Goal: Information Seeking & Learning: Understand process/instructions

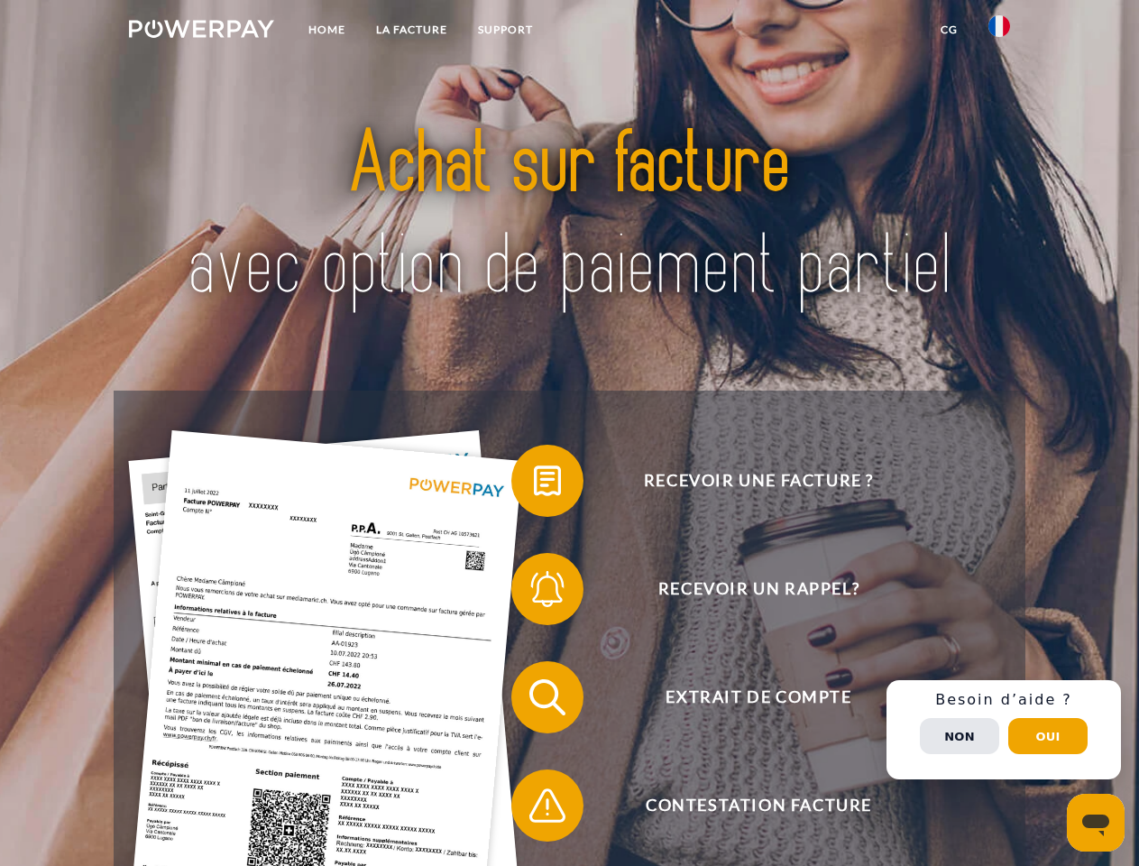
click at [201, 32] on img at bounding box center [201, 29] width 145 height 18
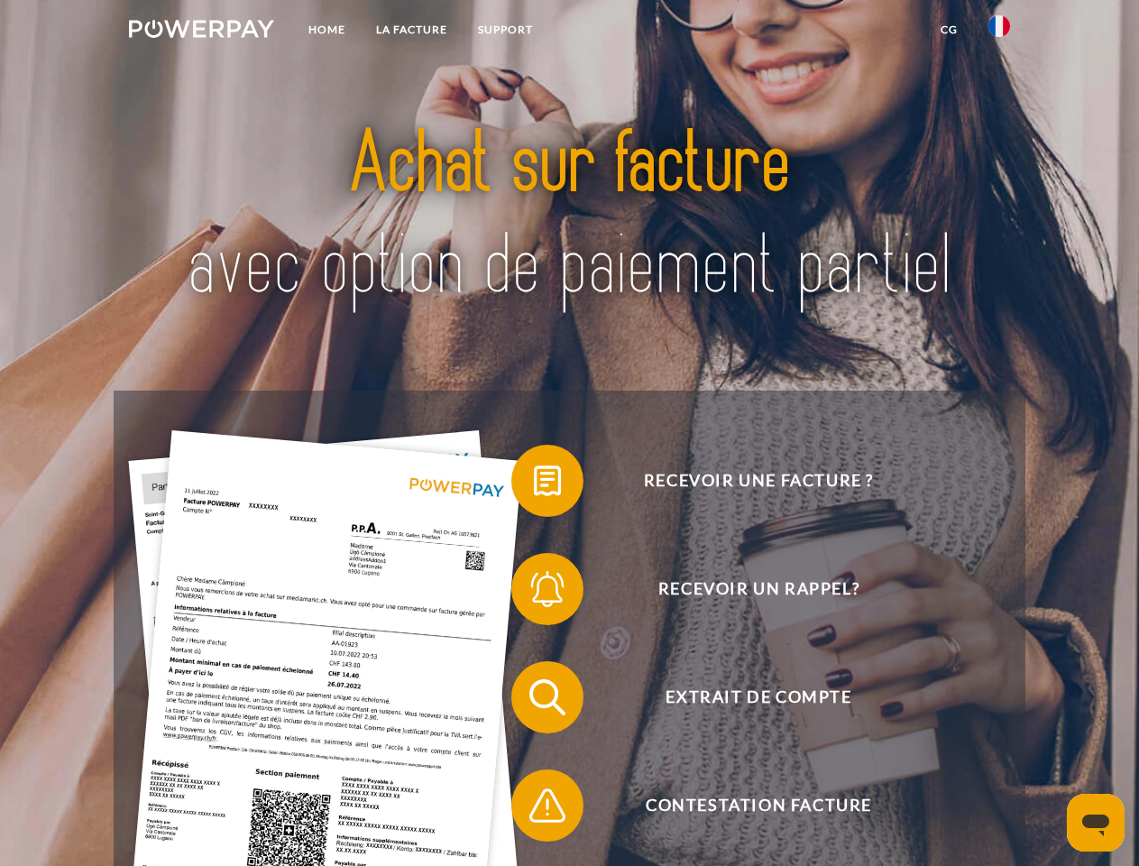
click at [999, 32] on img at bounding box center [999, 26] width 22 height 22
click at [948, 30] on link "CG" at bounding box center [949, 30] width 48 height 32
click at [534, 484] on span at bounding box center [520, 480] width 90 height 90
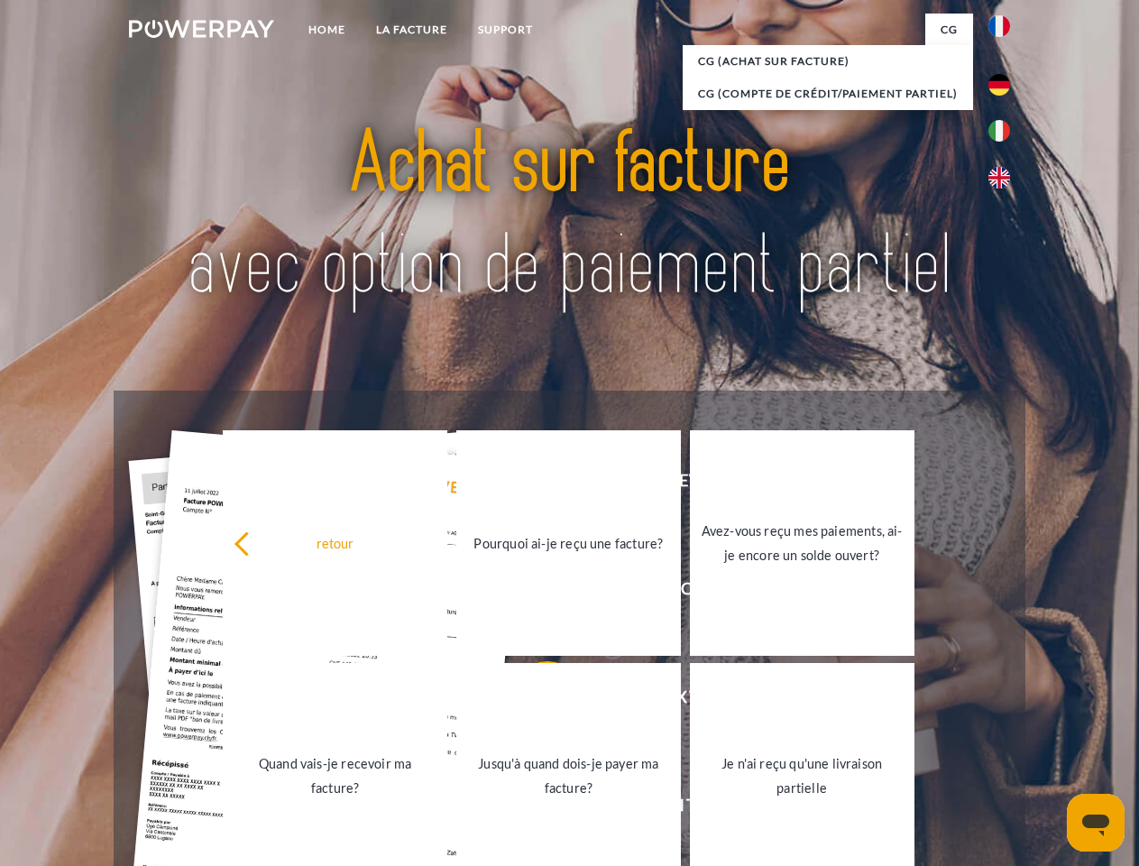
click at [534, 592] on link "Pourquoi ai-je reçu une facture?" at bounding box center [568, 542] width 224 height 225
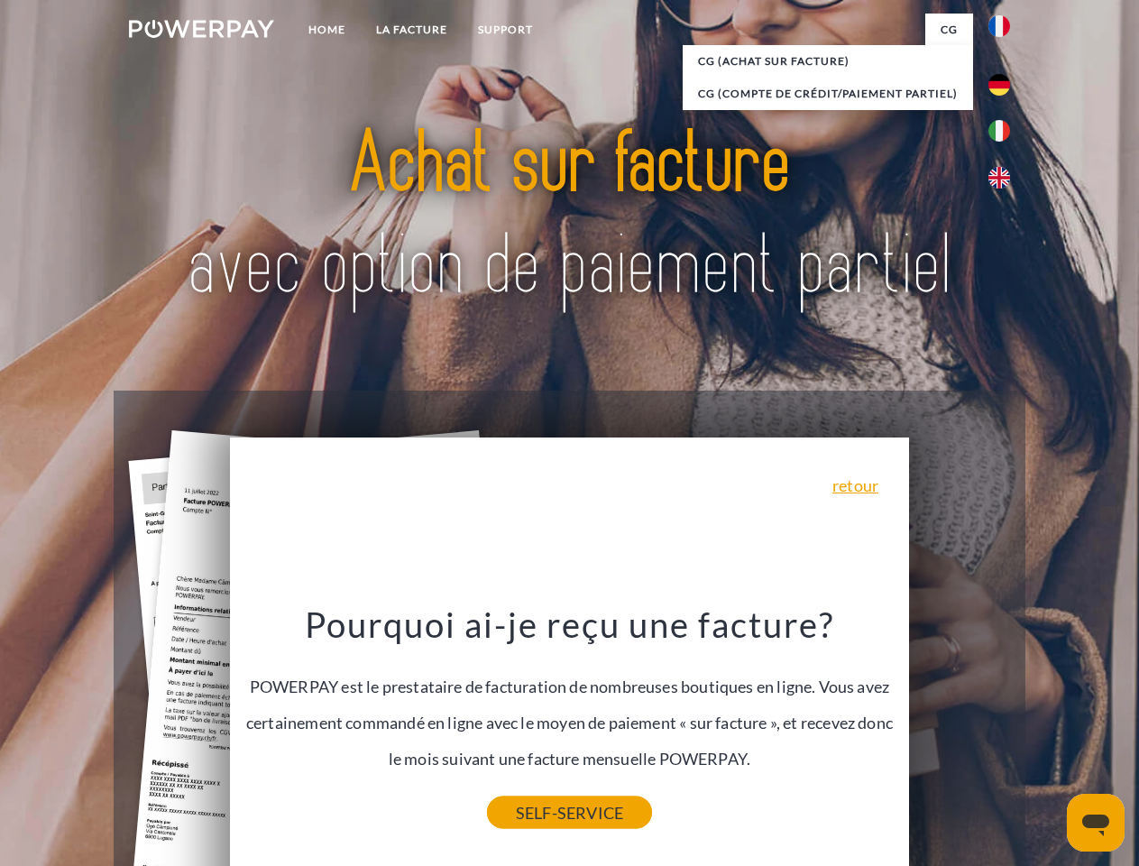
click at [534, 809] on link "SELF-SERVICE" at bounding box center [569, 812] width 165 height 32
click at [1003, 729] on div "Recevoir une facture ? Recevoir un rappel? Extrait de compte retour" at bounding box center [569, 750] width 911 height 721
click at [959, 733] on span "Extrait de compte" at bounding box center [758, 697] width 442 height 72
click at [1048, 736] on header "Home LA FACTURE Support" at bounding box center [569, 622] width 1139 height 1245
